Goal: Task Accomplishment & Management: Complete application form

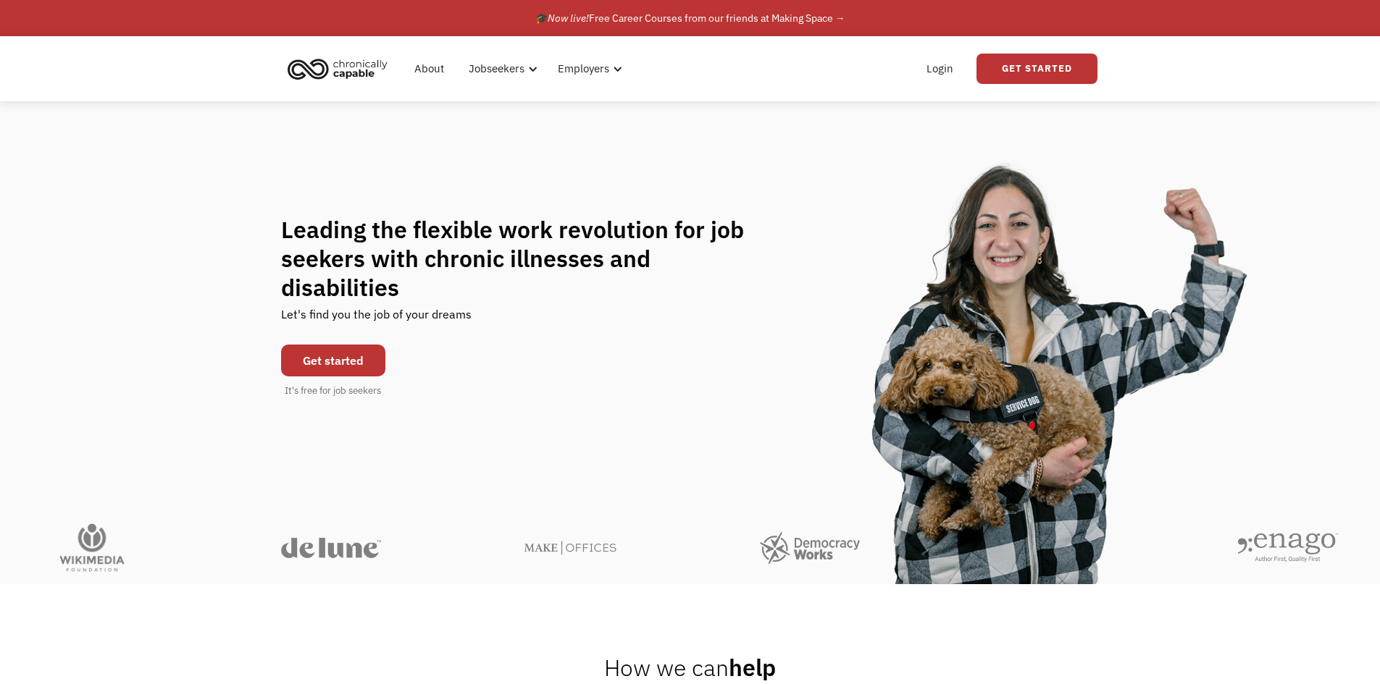
click at [343, 348] on link "Get started" at bounding box center [333, 361] width 104 height 32
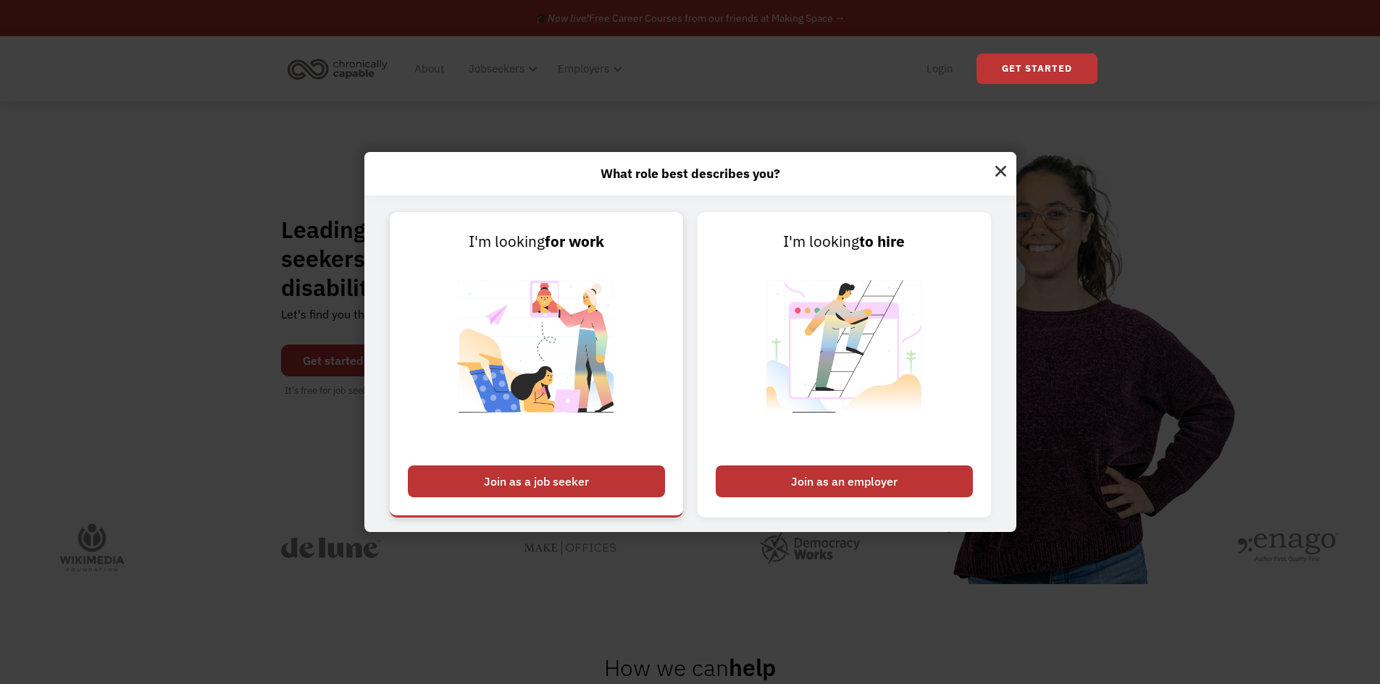
click at [526, 356] on img at bounding box center [536, 355] width 180 height 205
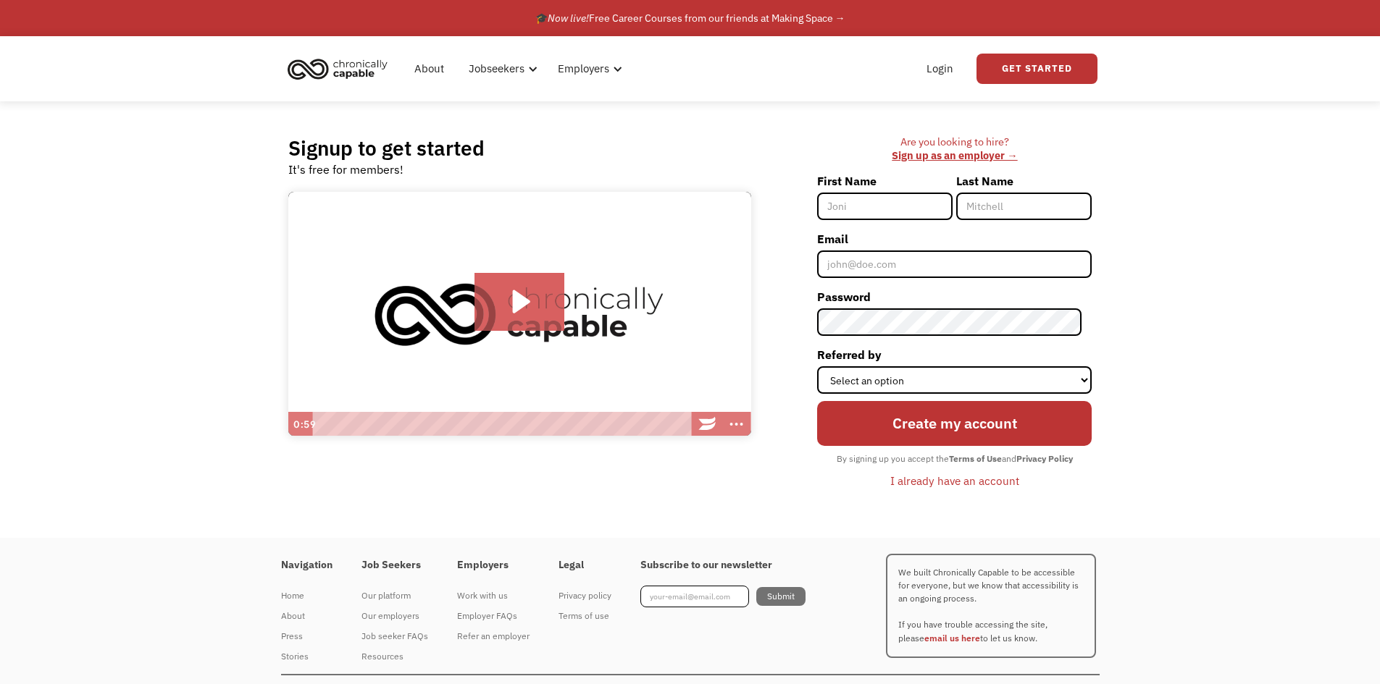
click at [879, 219] on input "First Name" at bounding box center [884, 207] width 135 height 28
click at [1245, 246] on div "Signup to get started It's free for members! Click for sound @keyframes VOLUME_…" at bounding box center [690, 319] width 1380 height 437
click at [1068, 353] on label "Referred by" at bounding box center [954, 354] width 274 height 23
click at [1068, 366] on select "Select an option Instagram Facebook Twitter Search Engine News Article Word of …" at bounding box center [954, 380] width 274 height 28
click at [1062, 372] on select "Select an option Instagram Facebook Twitter Search Engine News Article Word of …" at bounding box center [954, 380] width 274 height 28
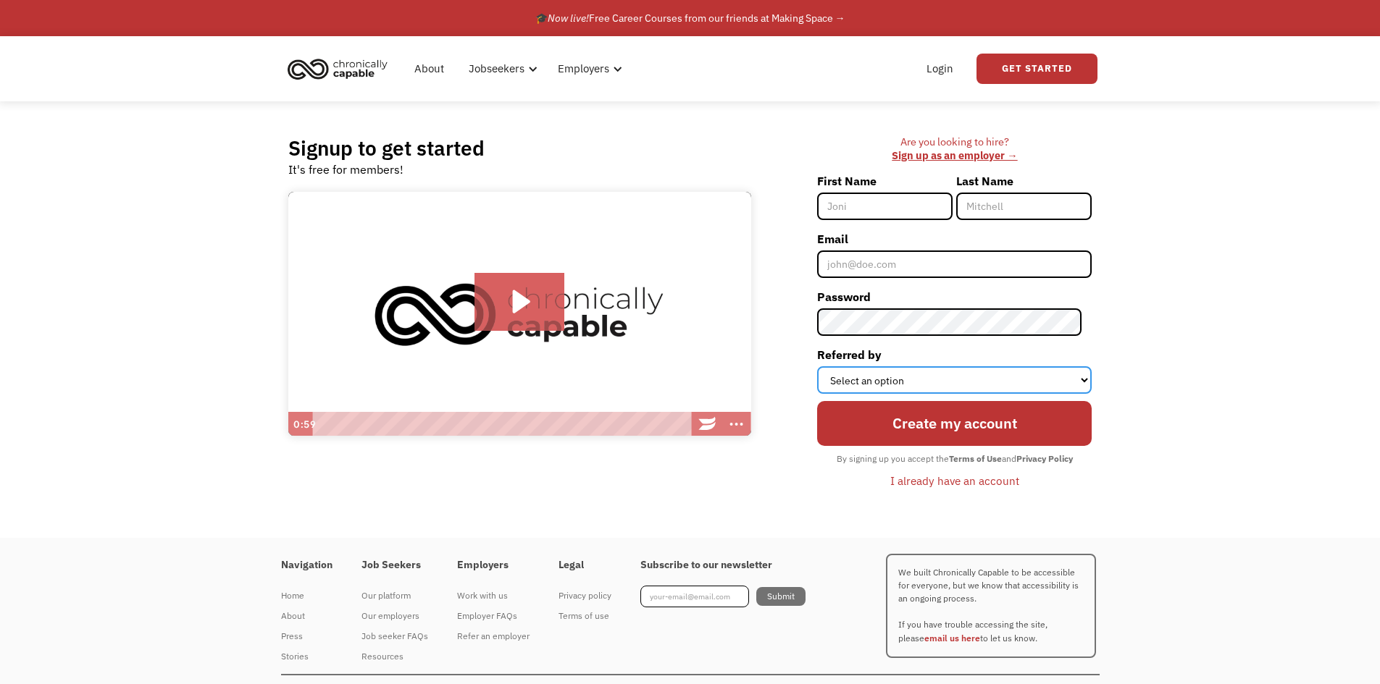
click at [1062, 371] on select "Select an option Instagram Facebook Twitter Search Engine News Article Word of …" at bounding box center [954, 380] width 274 height 28
select select "Other"
click at [827, 366] on select "Select an option Instagram Facebook Twitter Search Engine News Article Word of …" at bounding box center [954, 380] width 274 height 28
click at [897, 198] on input "First Name" at bounding box center [884, 207] width 135 height 28
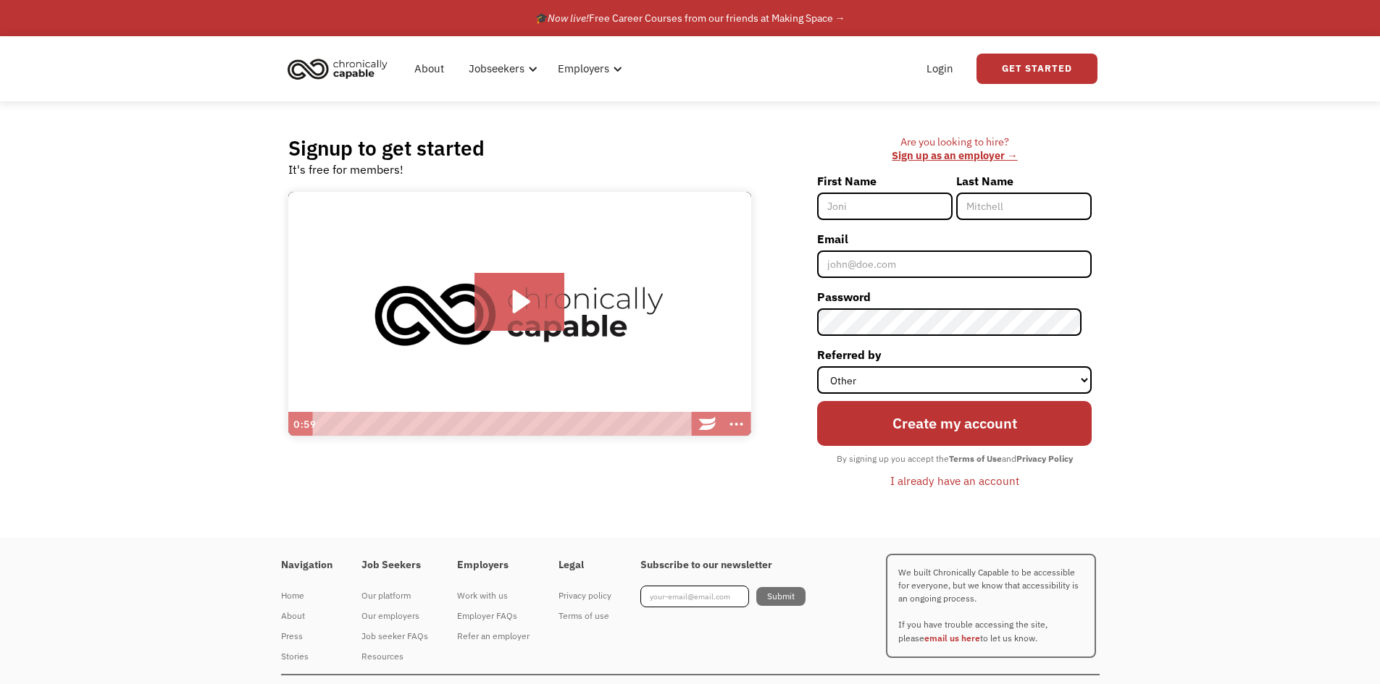
type input "[PERSON_NAME]"
click at [921, 264] on input "Email" at bounding box center [954, 265] width 274 height 28
type input "[EMAIL_ADDRESS][DOMAIN_NAME]"
click at [817, 401] on input "Create my account" at bounding box center [954, 423] width 274 height 45
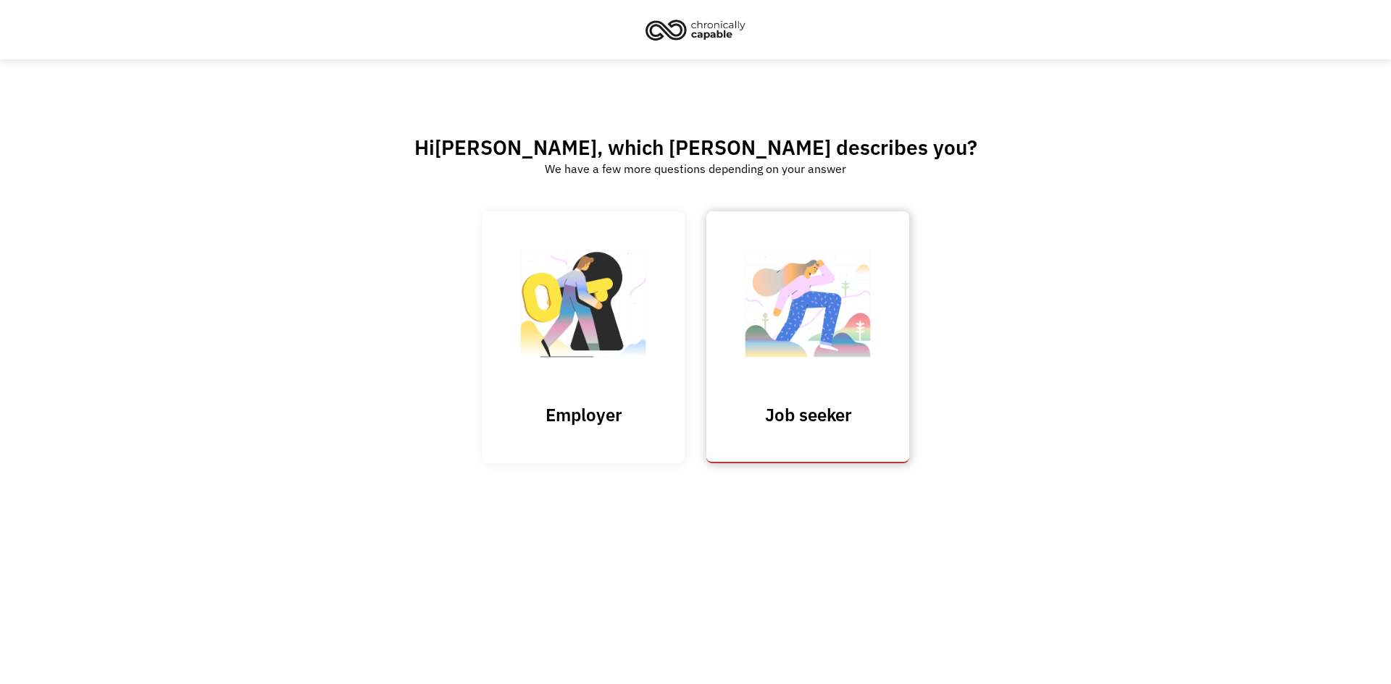
click at [787, 375] on img at bounding box center [807, 310] width 145 height 141
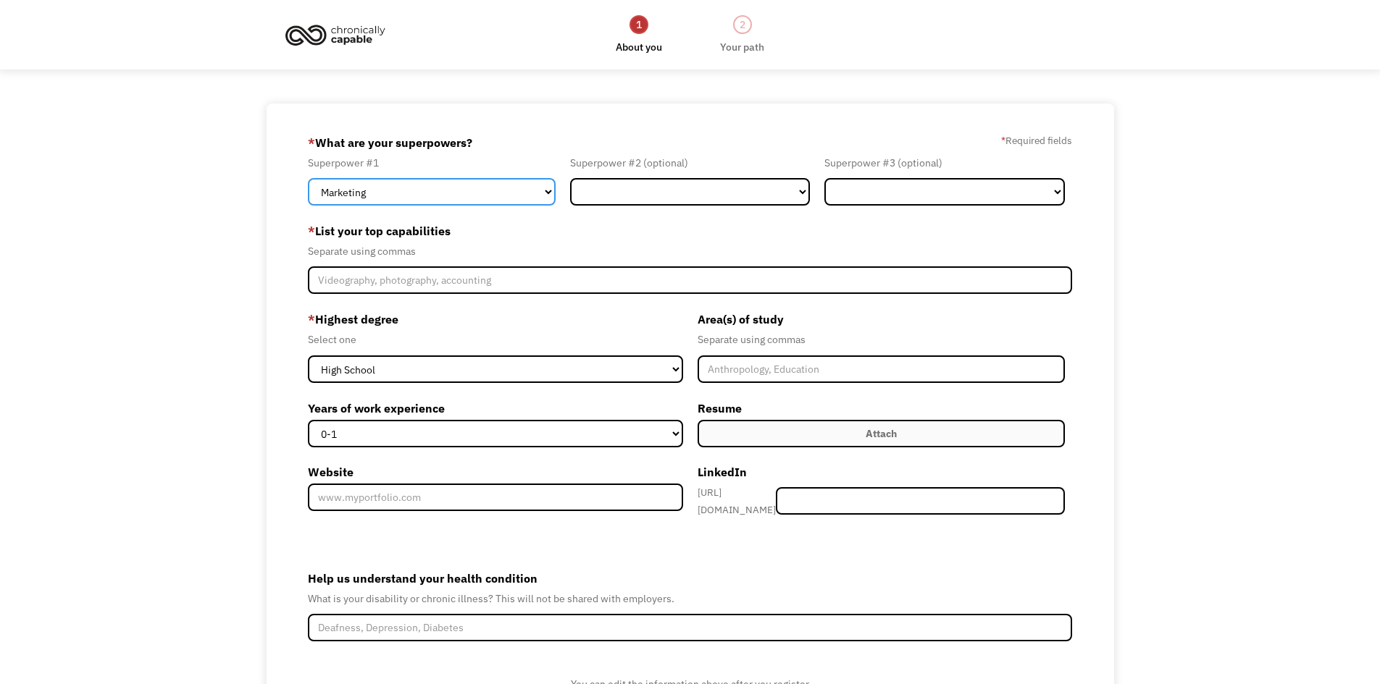
click at [492, 195] on select "Marketing Human Resources Finance Technology Operations Sales Industrial & Manu…" at bounding box center [432, 192] width 248 height 28
select select "Engineering & Construction"
click at [308, 178] on select "Marketing Human Resources Finance Technology Operations Sales Industrial & Manu…" at bounding box center [432, 192] width 248 height 28
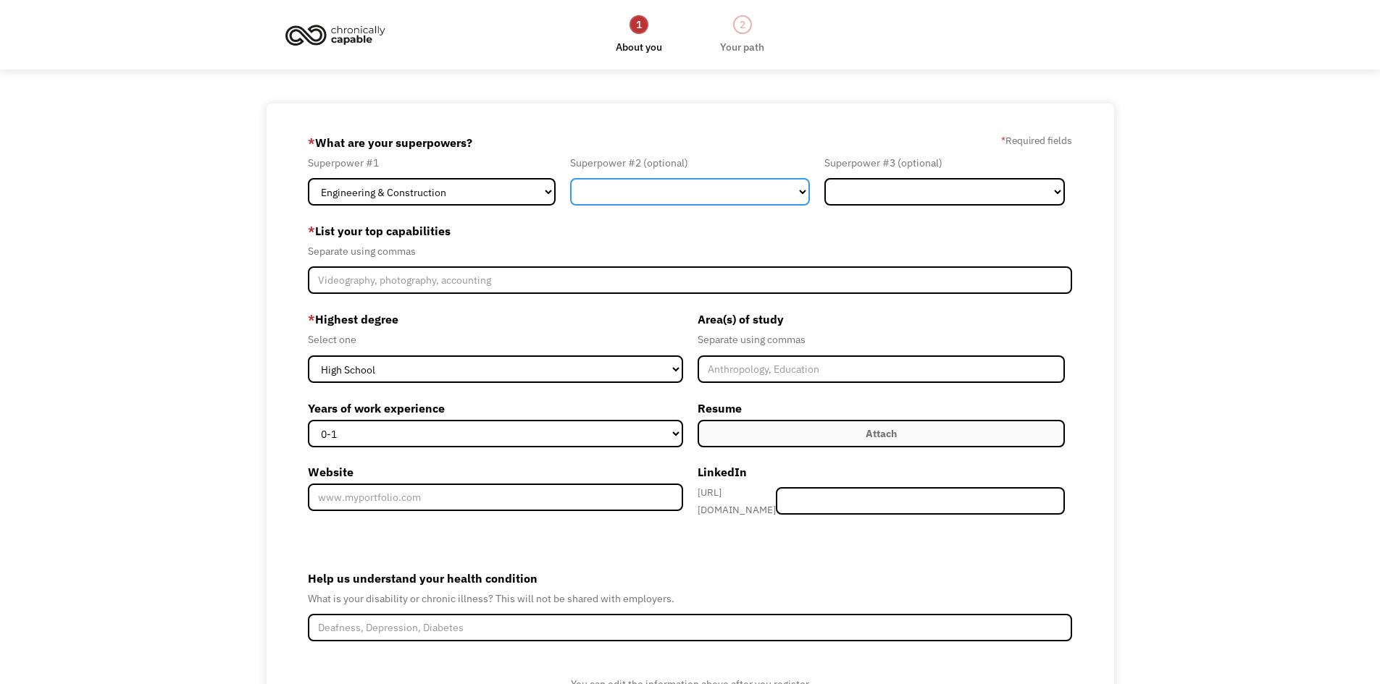
click at [656, 203] on select "Marketing Human Resources Finance Technology Operations Sales Industrial & Manu…" at bounding box center [690, 192] width 240 height 28
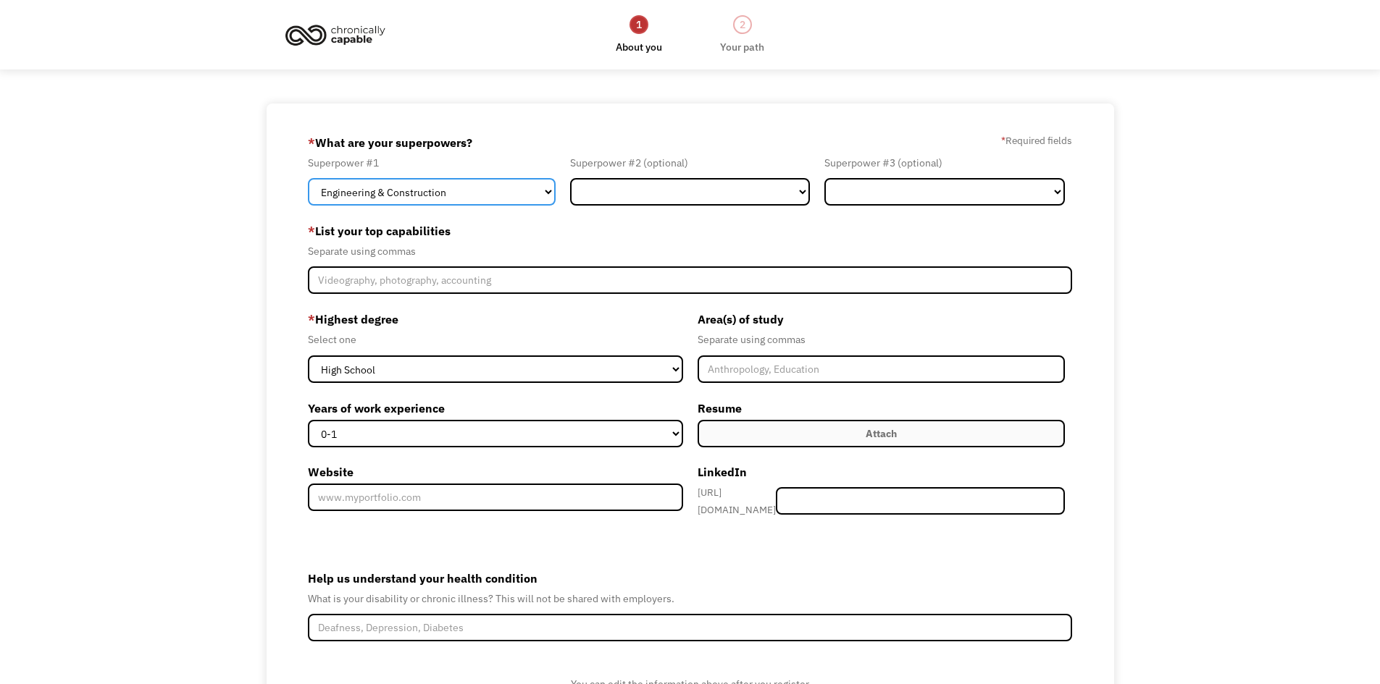
click at [446, 198] on select "Marketing Human Resources Finance Technology Operations Sales Industrial & Manu…" at bounding box center [432, 192] width 248 height 28
click at [706, 264] on div "* List your top capabilities Separate using commas" at bounding box center [690, 256] width 765 height 75
